Goal: Check status: Check status

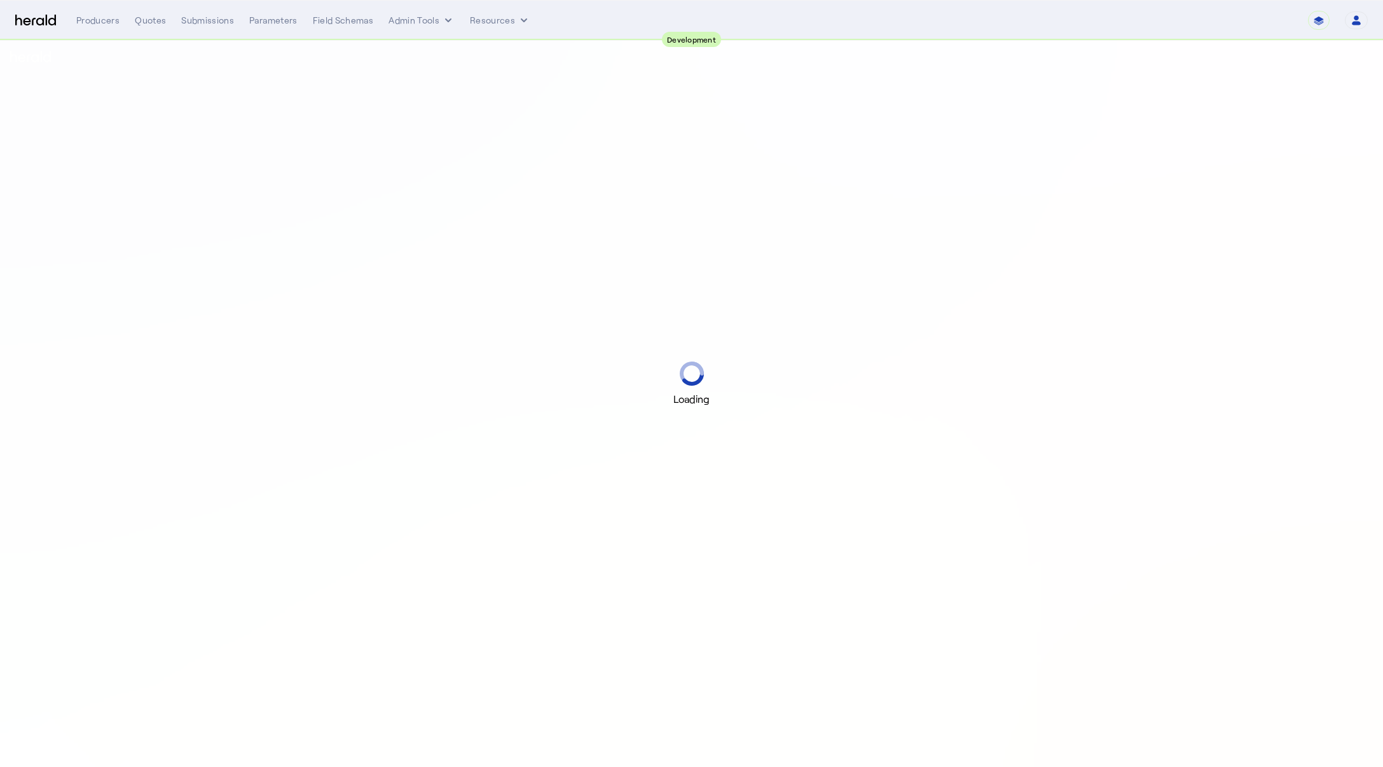
select select "pfm_2v8p_herald_api"
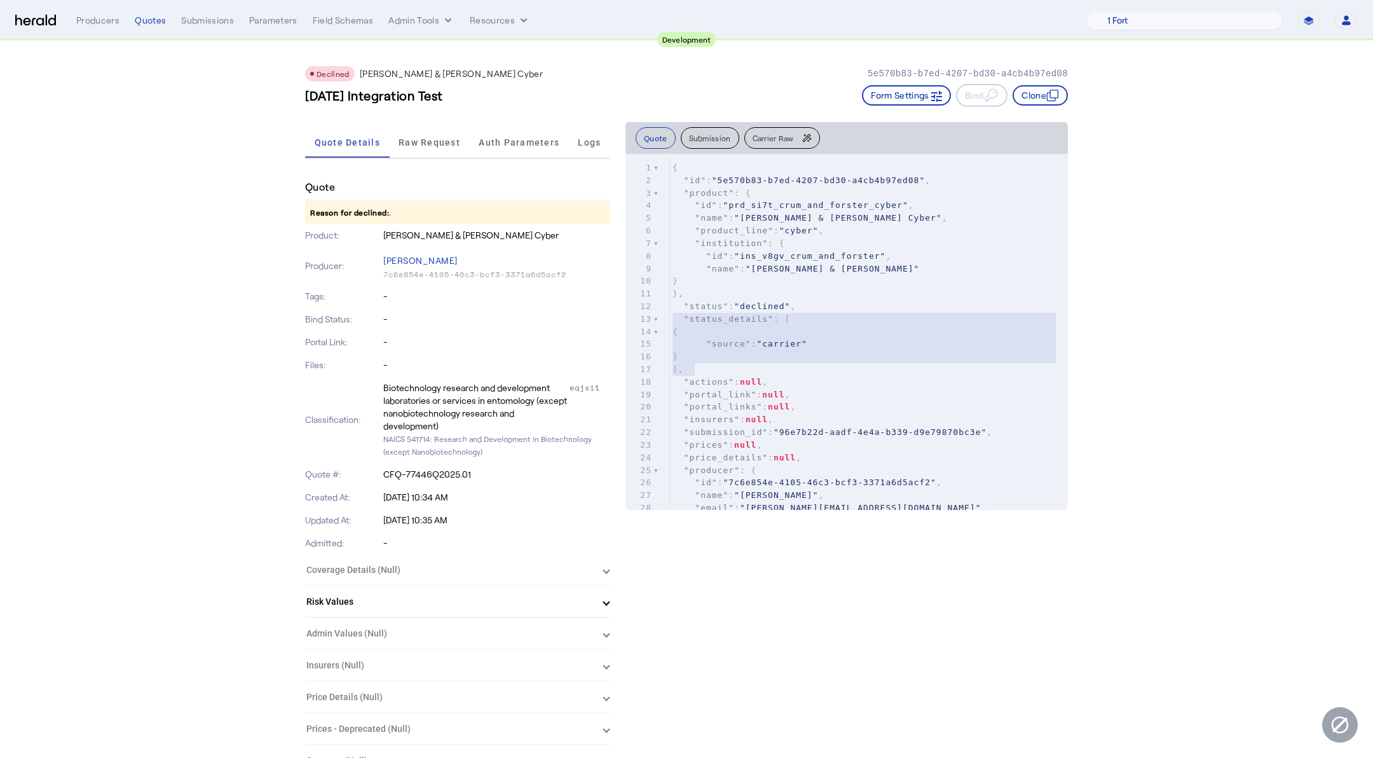
drag, startPoint x: 716, startPoint y: 371, endPoint x: 653, endPoint y: 322, distance: 80.2
click at [670, 322] on div "1 { 2 "id" : "5e570b83-b7ed-4207-bd30-a4cb4b97ed08" , 3 "product" : { 4 "id" : …" at bounding box center [869, 394] width 398 height 466
click at [753, 322] on span ""status_details"" at bounding box center [729, 319] width 90 height 10
type textarea "**********"
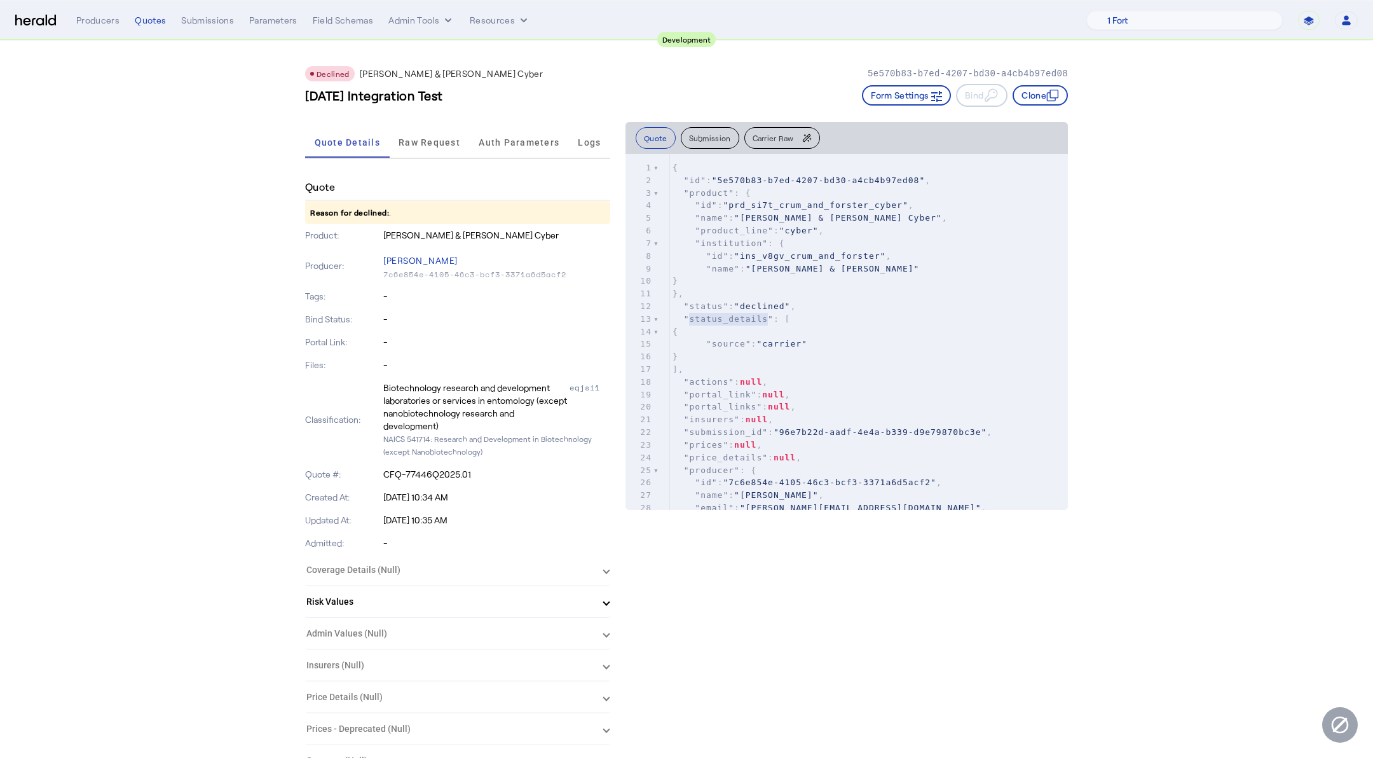
click at [753, 322] on span ""status_details"" at bounding box center [729, 319] width 90 height 10
click at [159, 25] on div "Quotes" at bounding box center [150, 20] width 31 height 13
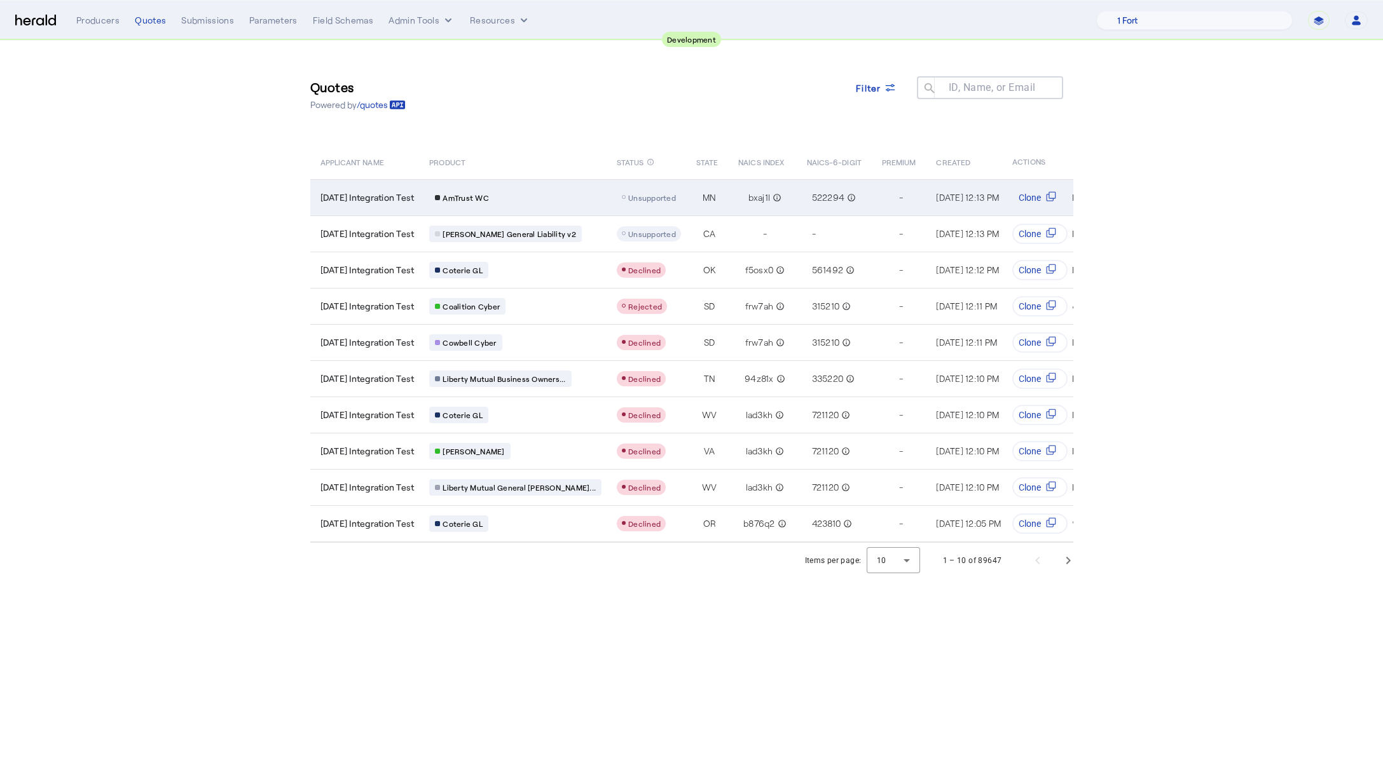
click at [529, 198] on div "AmTrust WC" at bounding box center [515, 197] width 172 height 17
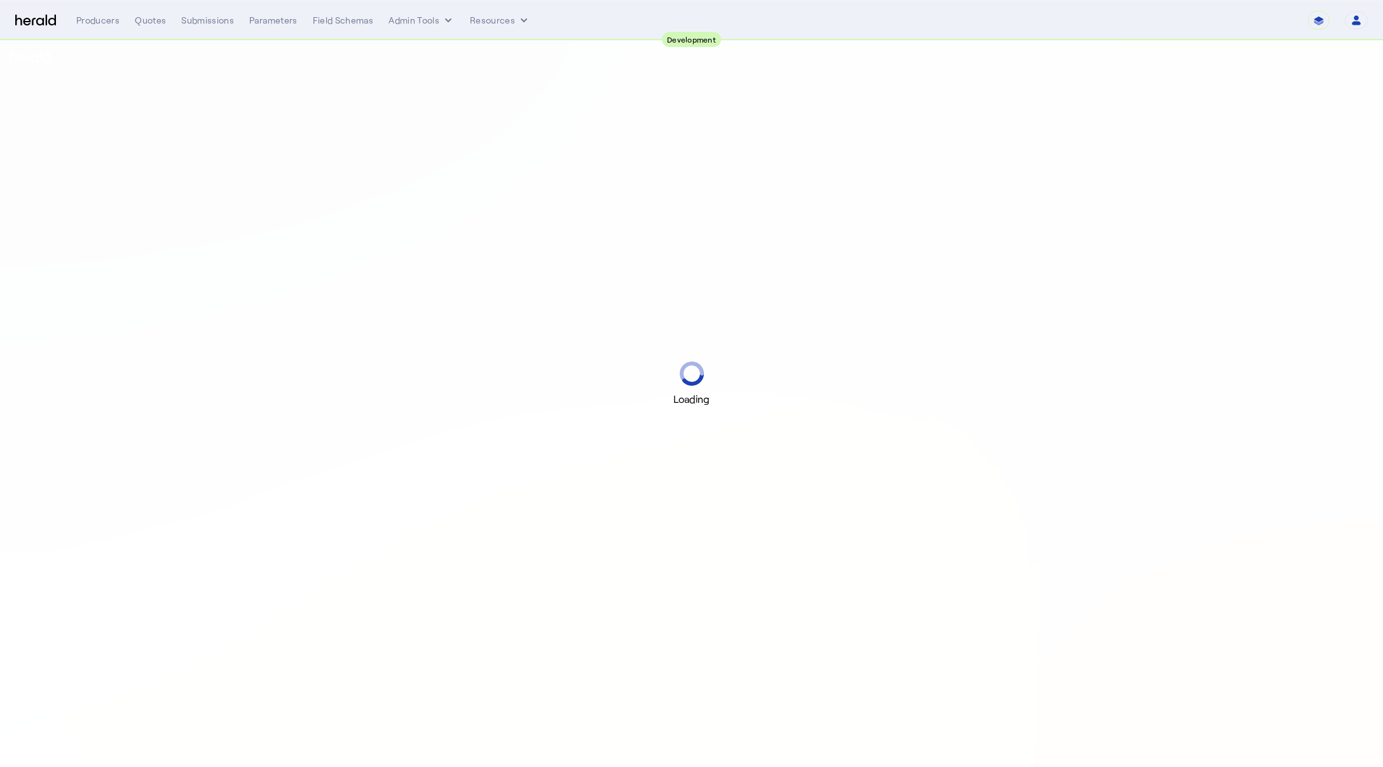
select select "pfm_2v8p_herald_api"
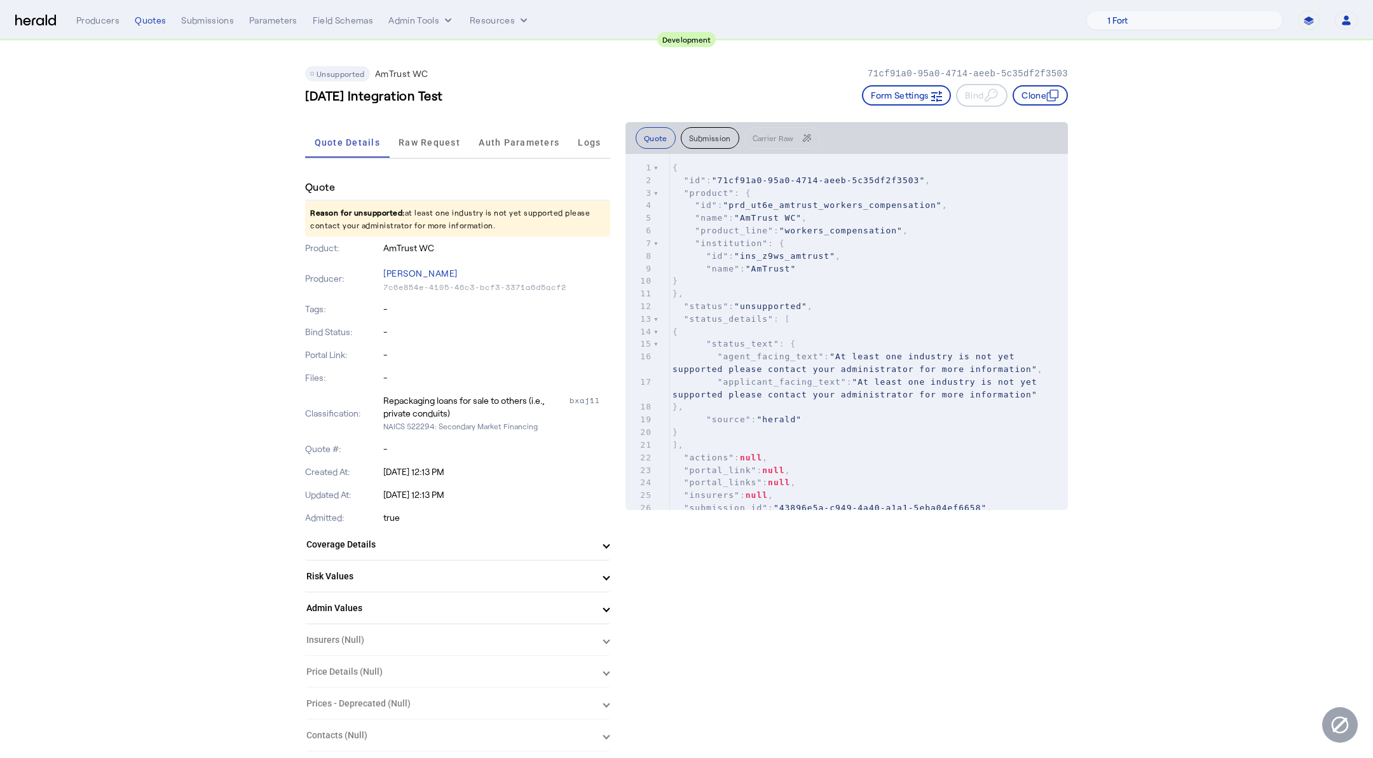
drag, startPoint x: 849, startPoint y: 313, endPoint x: 800, endPoint y: 334, distance: 53.8
click at [847, 313] on pre ""status_details" : [" at bounding box center [869, 319] width 398 height 13
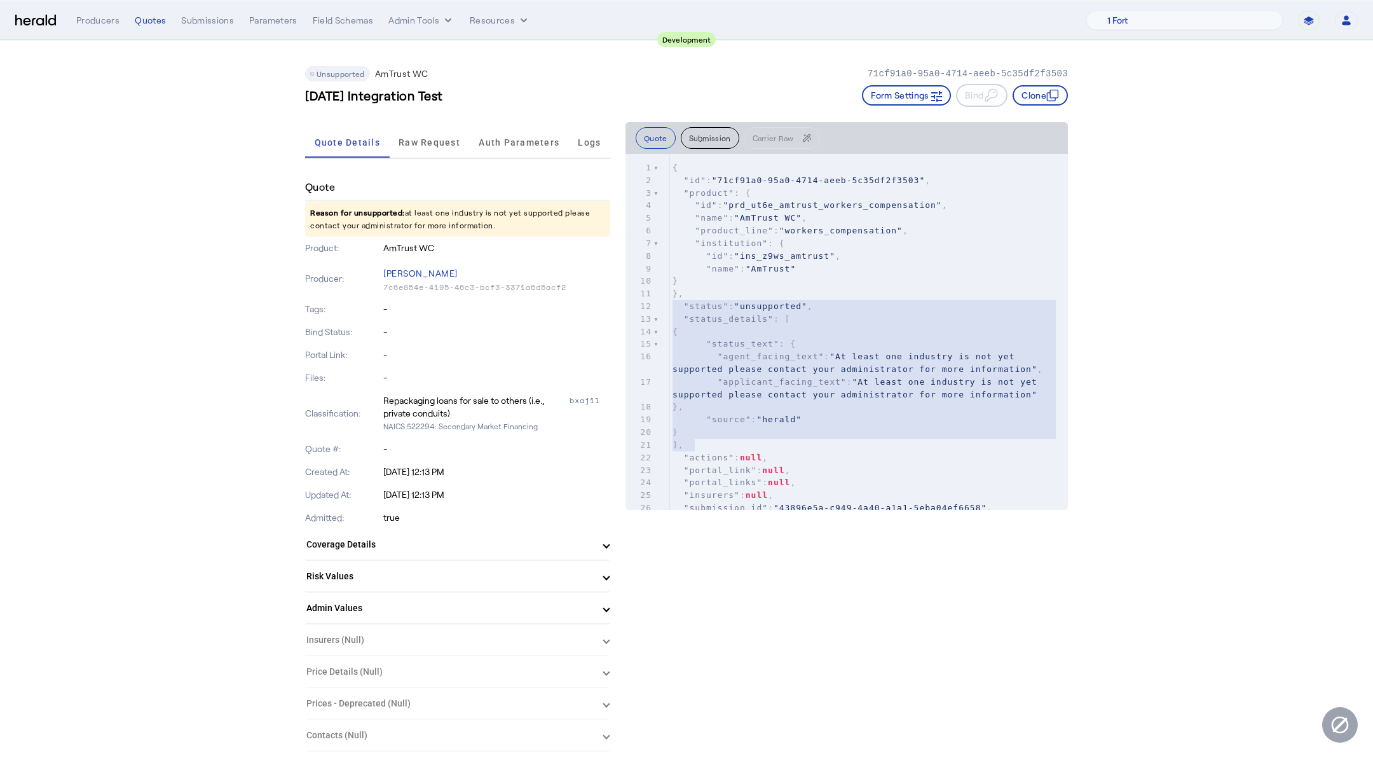
type textarea "**********"
drag, startPoint x: 702, startPoint y: 448, endPoint x: 635, endPoint y: 322, distance: 142.5
click at [670, 322] on div "1 { 2 "id" : "71cf91a0-95a0-4714-aeeb-5c35df2f3503" , 3 "product" : { 4 "id" : …" at bounding box center [869, 394] width 398 height 466
